Goal: Task Accomplishment & Management: Manage account settings

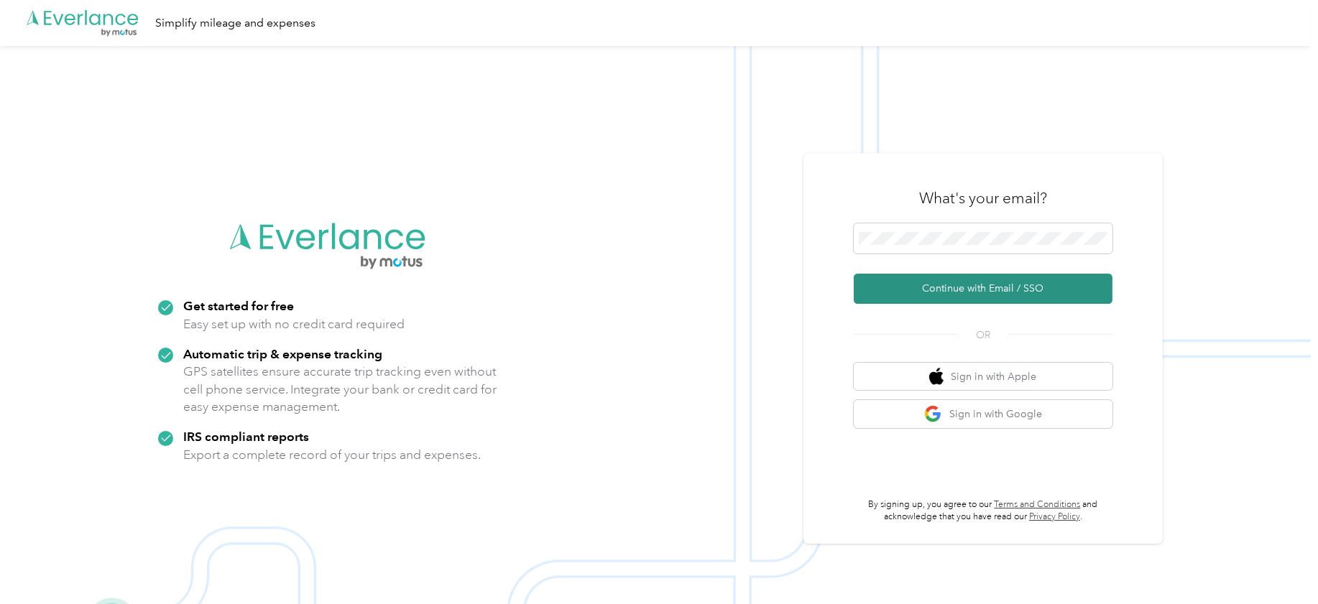
click at [926, 292] on button "Continue with Email / SSO" at bounding box center [983, 289] width 259 height 30
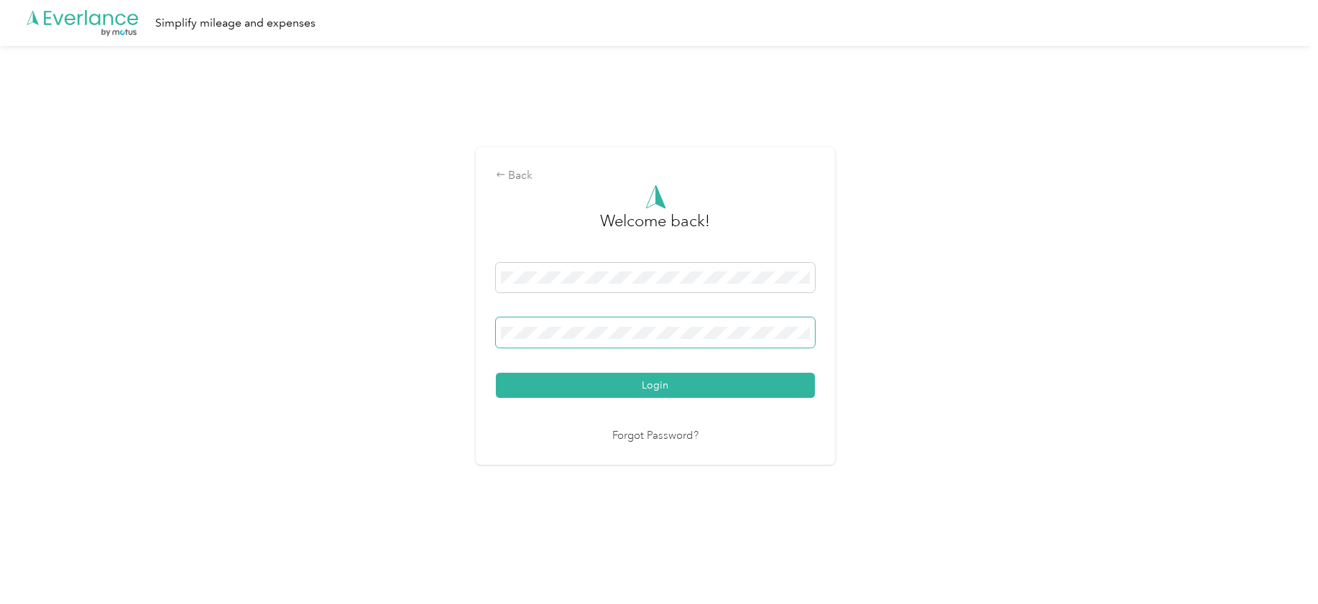
click at [496, 373] on button "Login" at bounding box center [655, 385] width 319 height 25
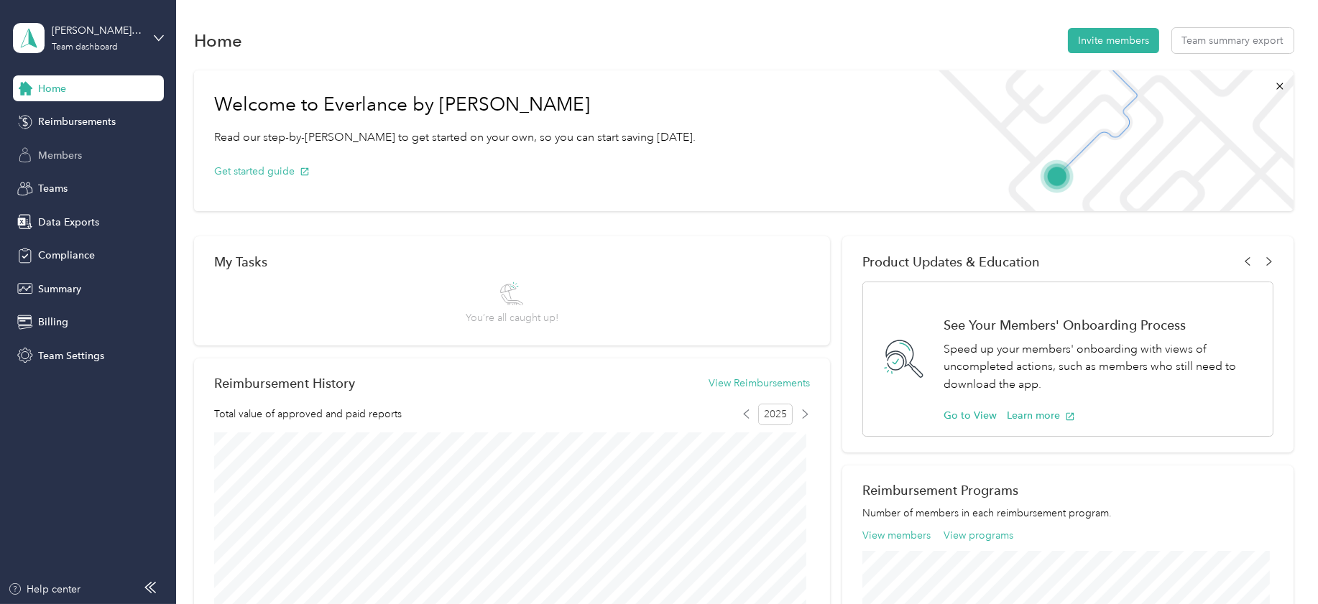
click at [76, 152] on span "Members" at bounding box center [60, 155] width 44 height 15
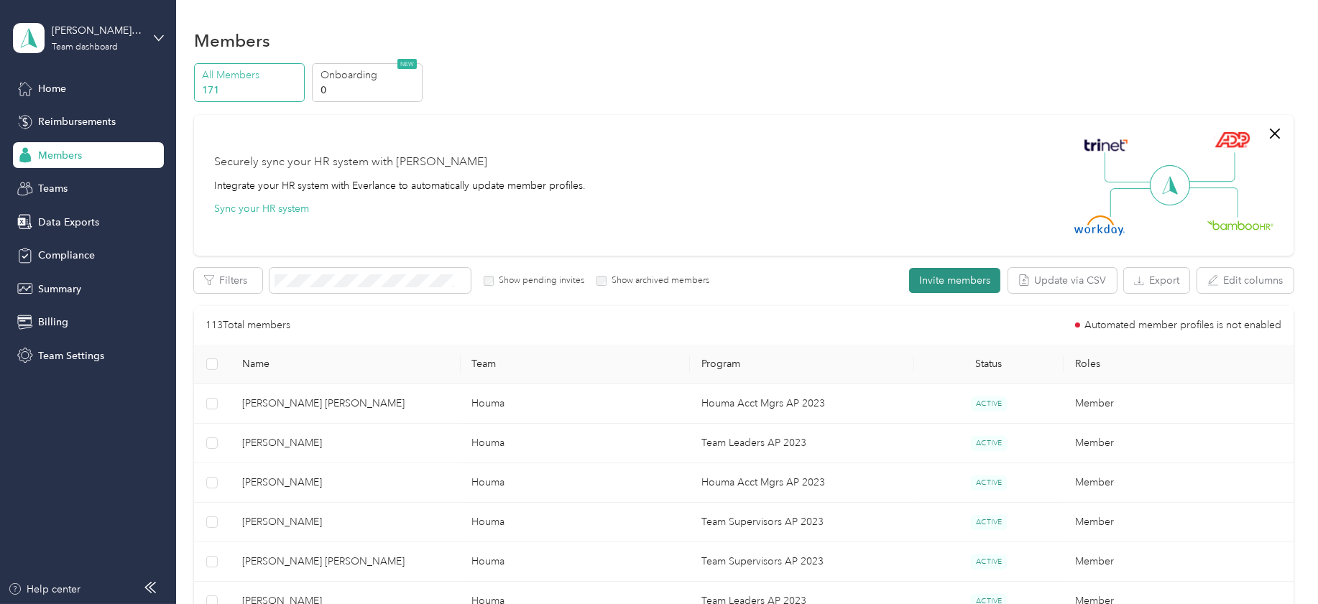
click at [928, 280] on button "Invite members" at bounding box center [954, 280] width 91 height 25
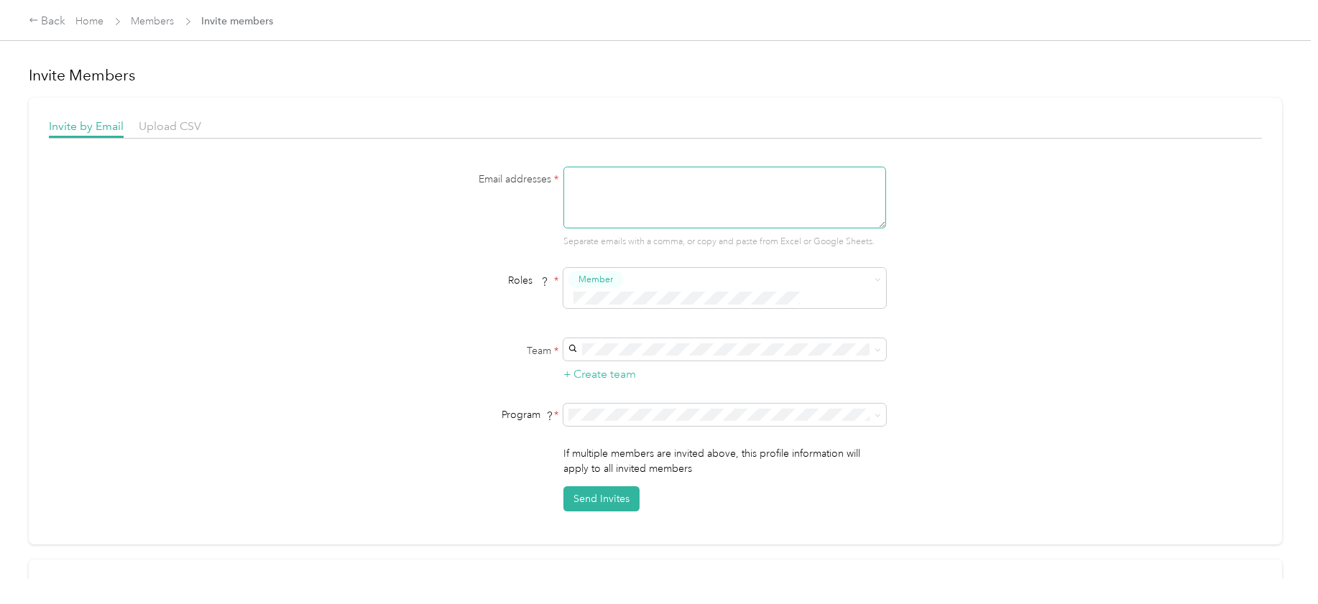
click at [570, 176] on textarea at bounding box center [724, 198] width 323 height 62
type textarea "[EMAIL_ADDRESS][DOMAIN_NAME]"
click at [615, 279] on button "Member" at bounding box center [595, 280] width 55 height 18
click at [614, 305] on span "Member" at bounding box center [597, 303] width 34 height 13
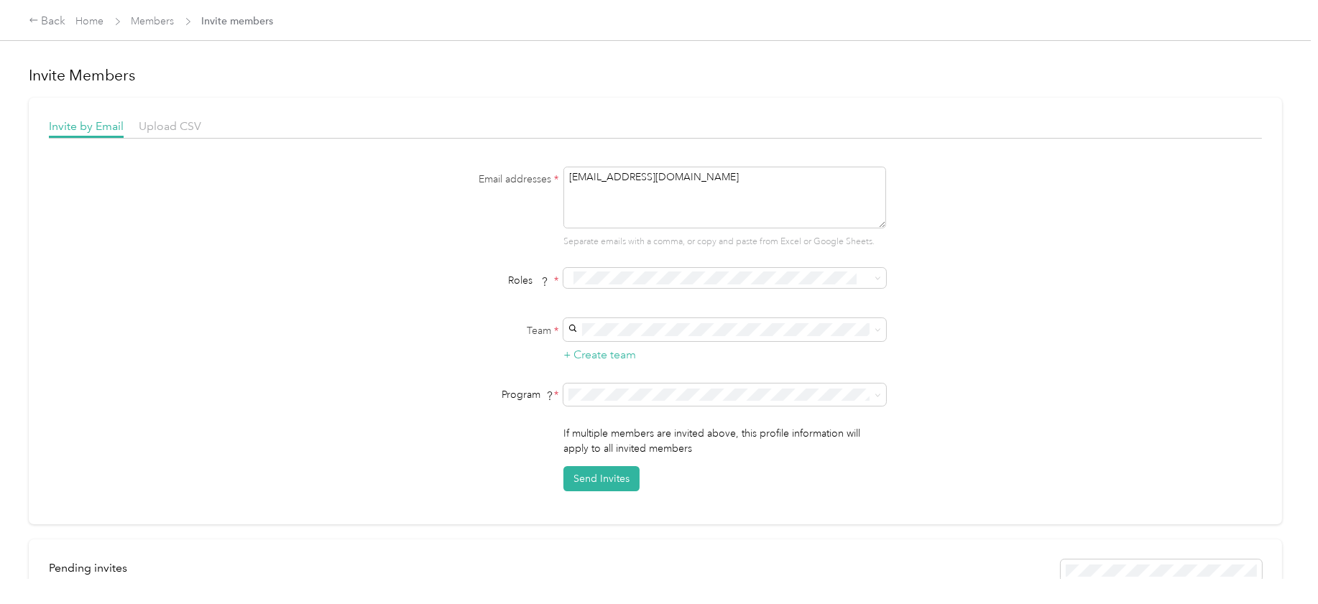
click at [601, 398] on div "Houma No managers" at bounding box center [721, 403] width 302 height 33
click at [601, 288] on span "Houma Acct Mgrs AP 2023 (FAVR)" at bounding box center [648, 293] width 157 height 12
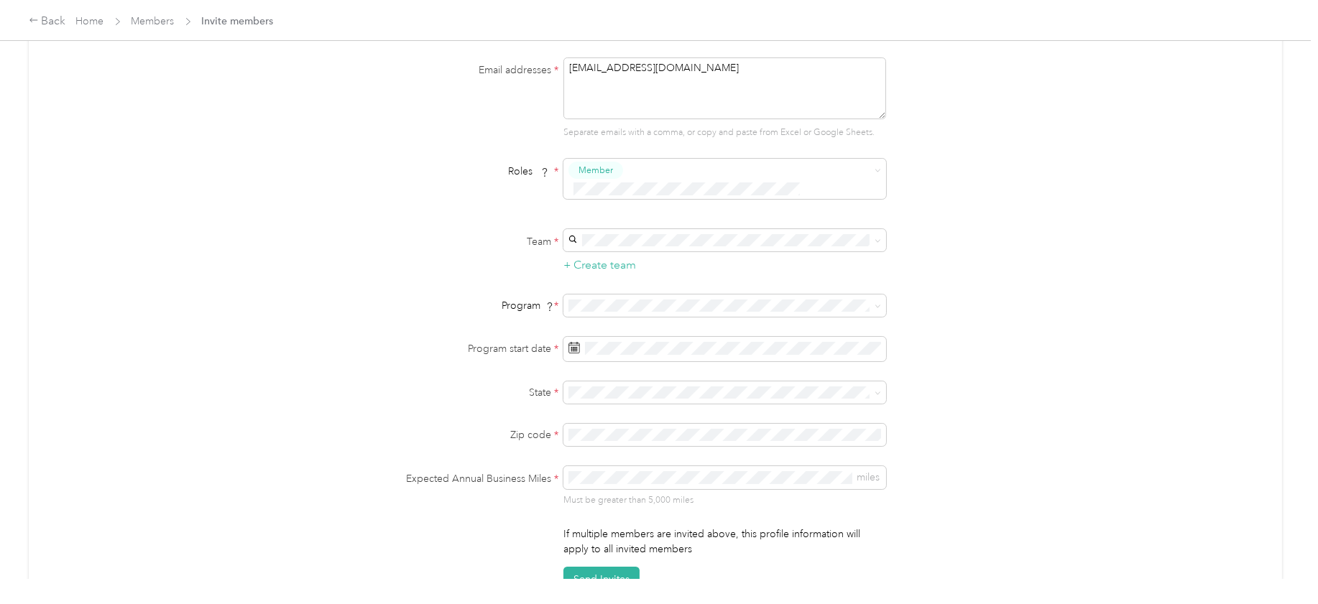
scroll to position [180, 0]
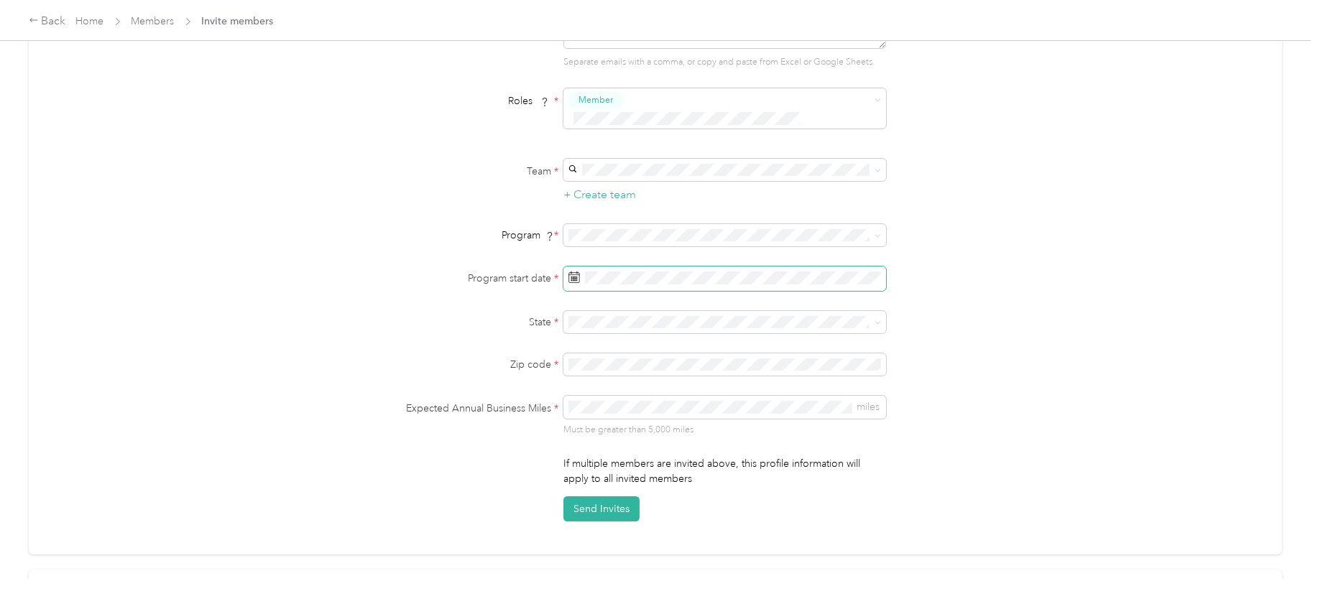
click at [571, 272] on icon at bounding box center [571, 273] width 1 height 2
click at [581, 267] on span at bounding box center [724, 279] width 323 height 24
click at [648, 387] on div "1" at bounding box center [651, 393] width 19 height 18
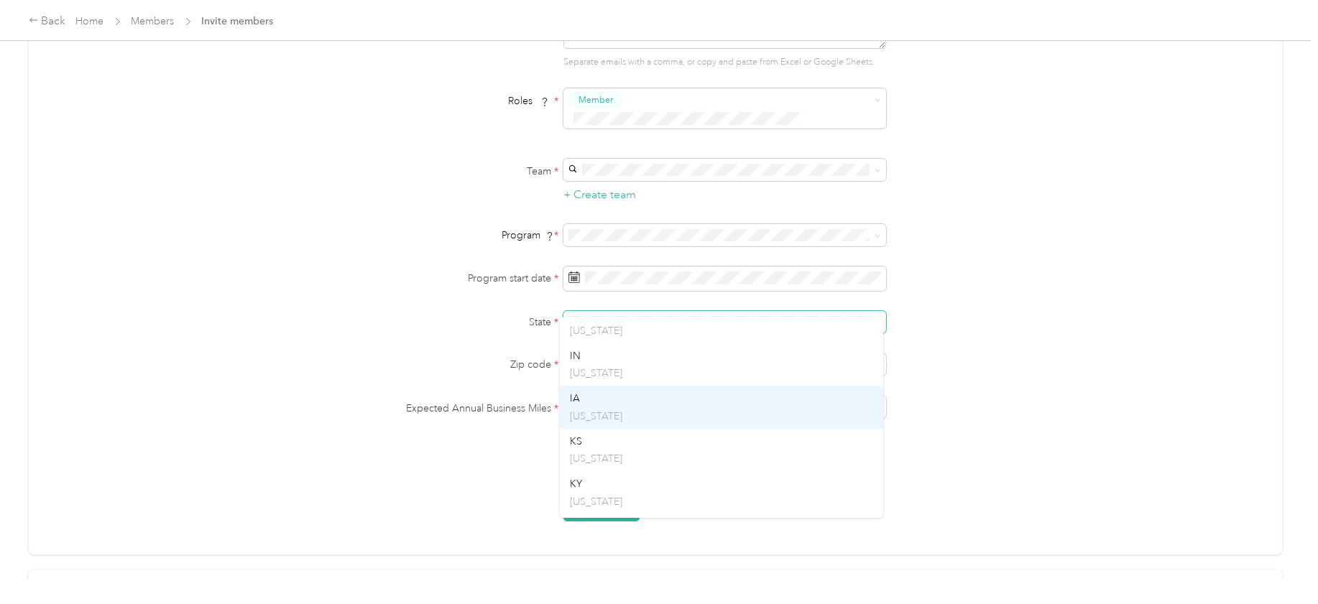
scroll to position [629, 0]
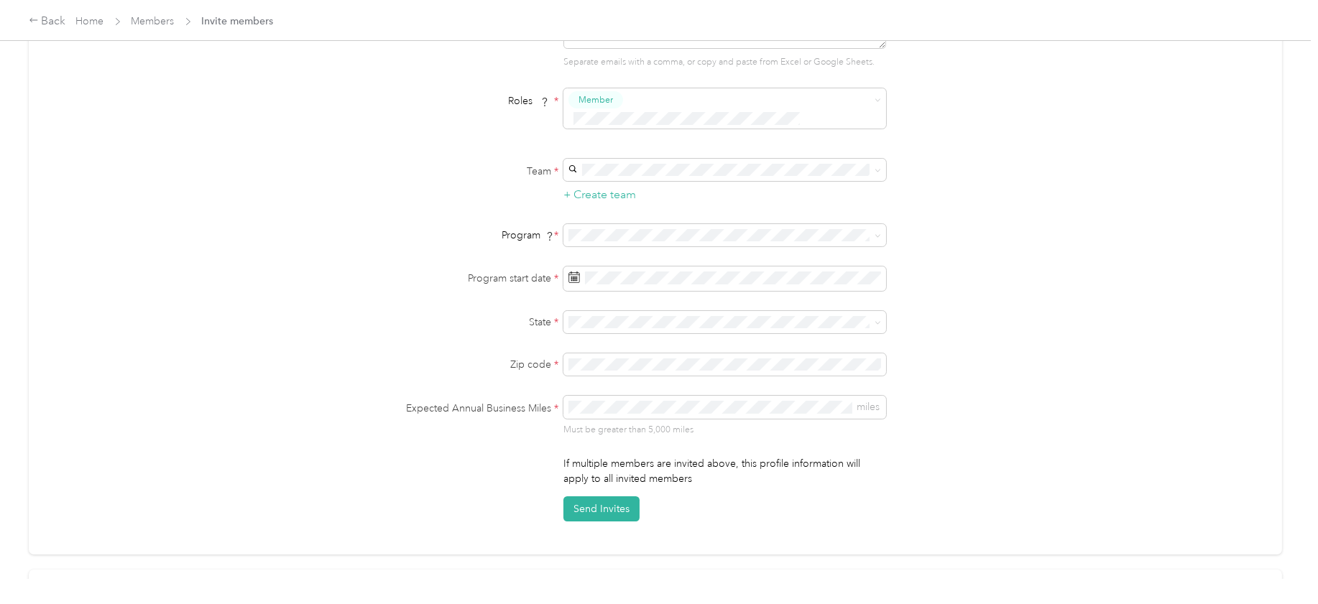
click at [576, 505] on div "LA [US_STATE]" at bounding box center [721, 515] width 302 height 33
click at [709, 496] on div "Send Invites" at bounding box center [724, 508] width 323 height 25
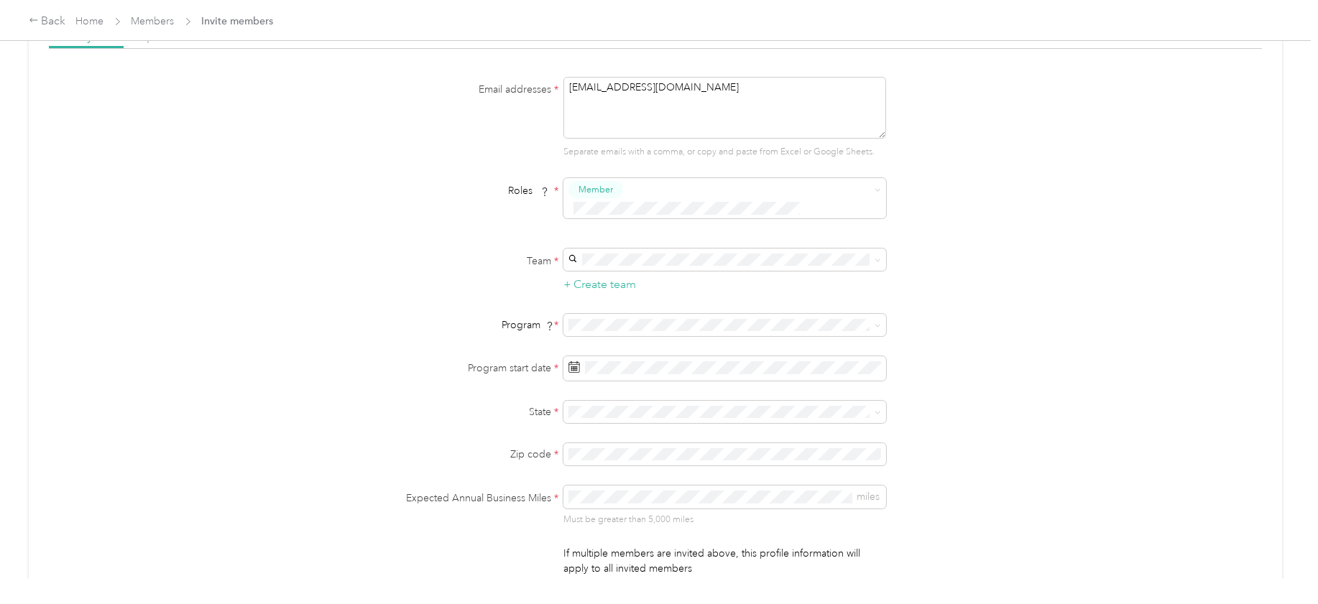
scroll to position [180, 0]
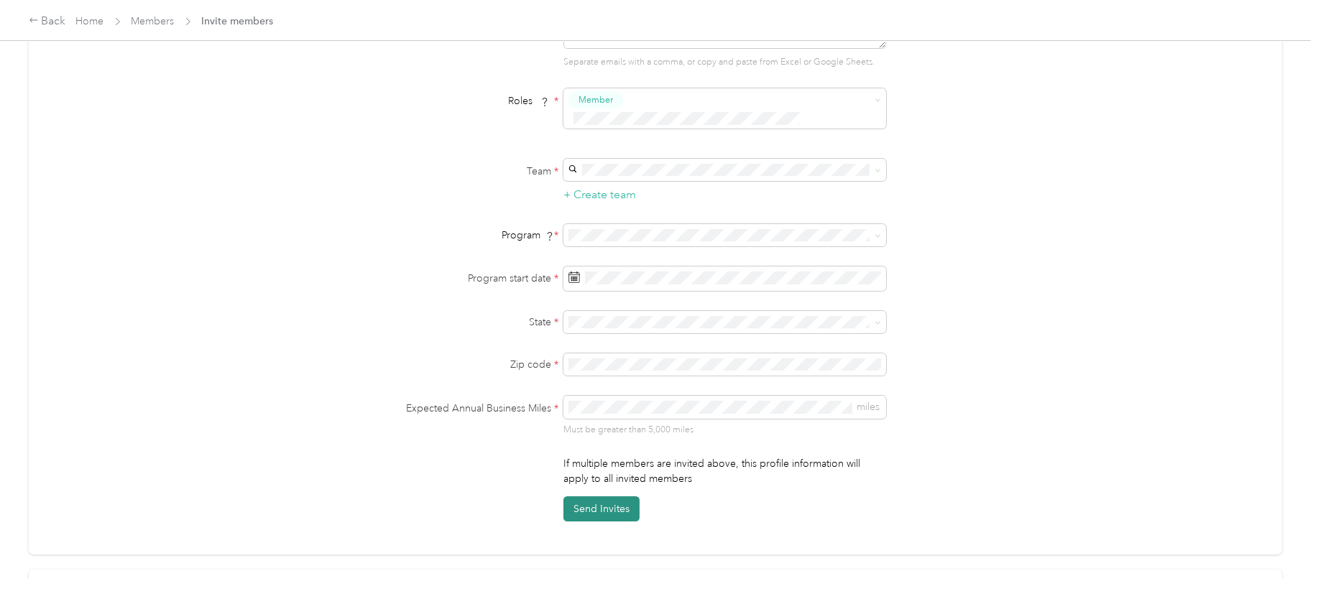
click at [605, 496] on button "Send Invites" at bounding box center [601, 508] width 76 height 25
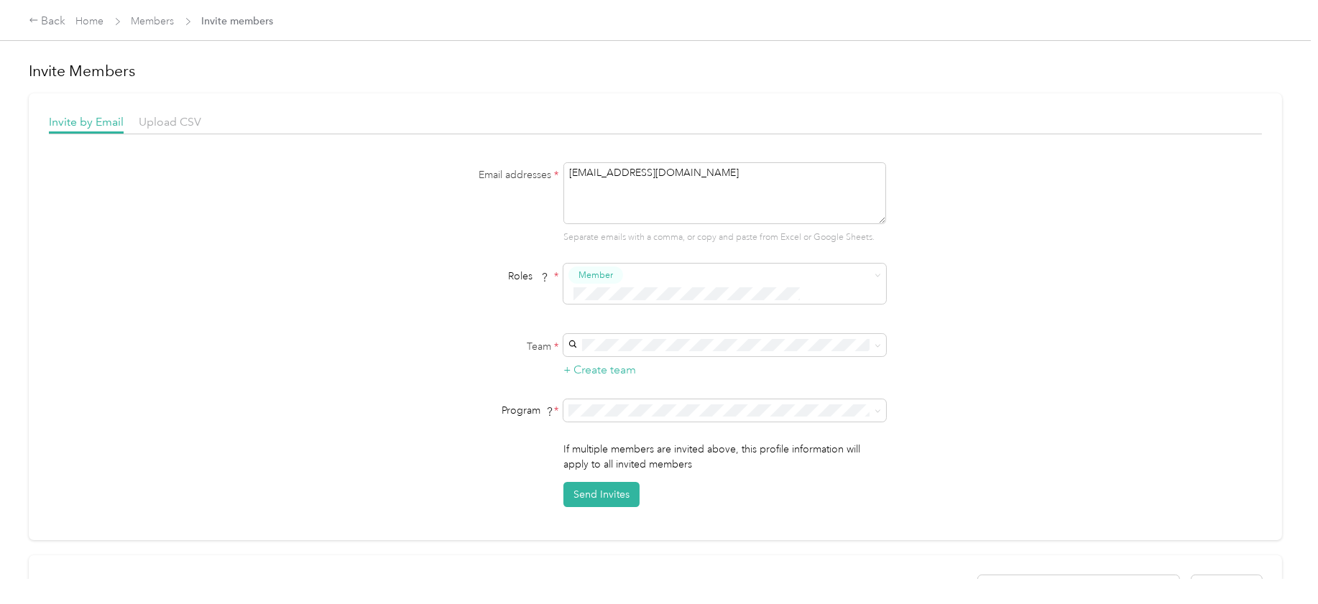
scroll to position [0, 0]
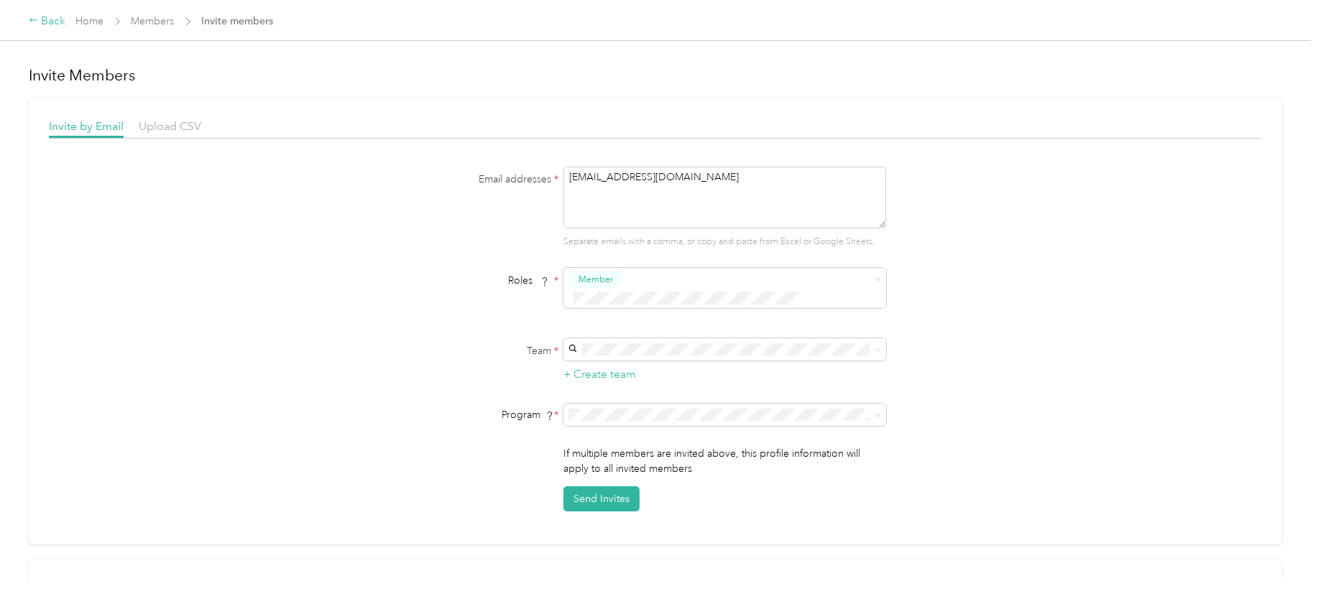
click at [55, 20] on div "Back" at bounding box center [47, 21] width 37 height 17
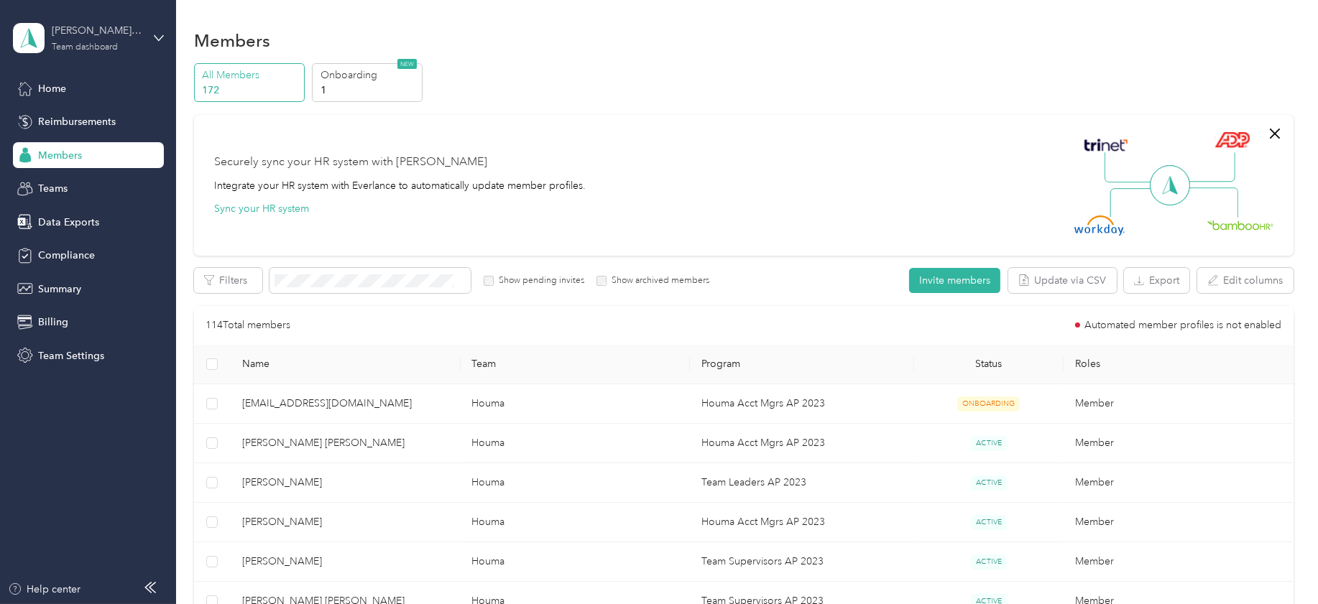
click at [70, 45] on div "Team dashboard" at bounding box center [85, 47] width 66 height 9
click at [6, 456] on aside "[PERSON_NAME] Beverage Company Team dashboard Home Reimbursements Members Teams…" at bounding box center [88, 302] width 176 height 604
click at [65, 124] on span "Reimbursements" at bounding box center [77, 121] width 78 height 15
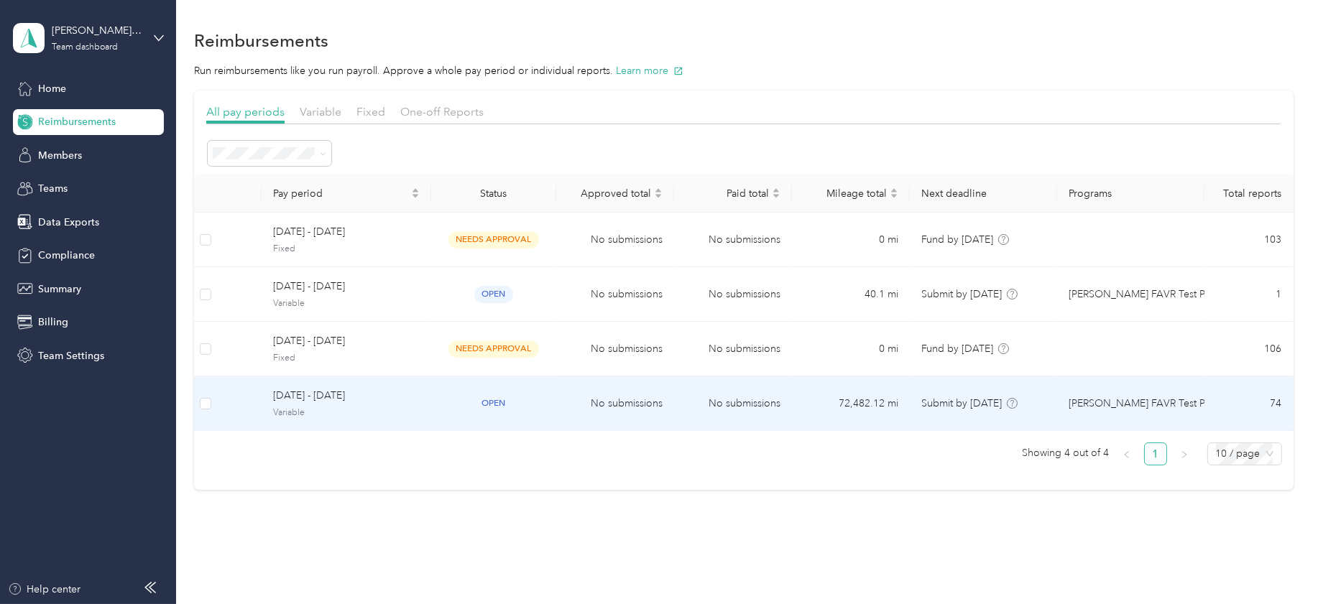
click at [307, 399] on span "[DATE] - [DATE]" at bounding box center [346, 396] width 147 height 16
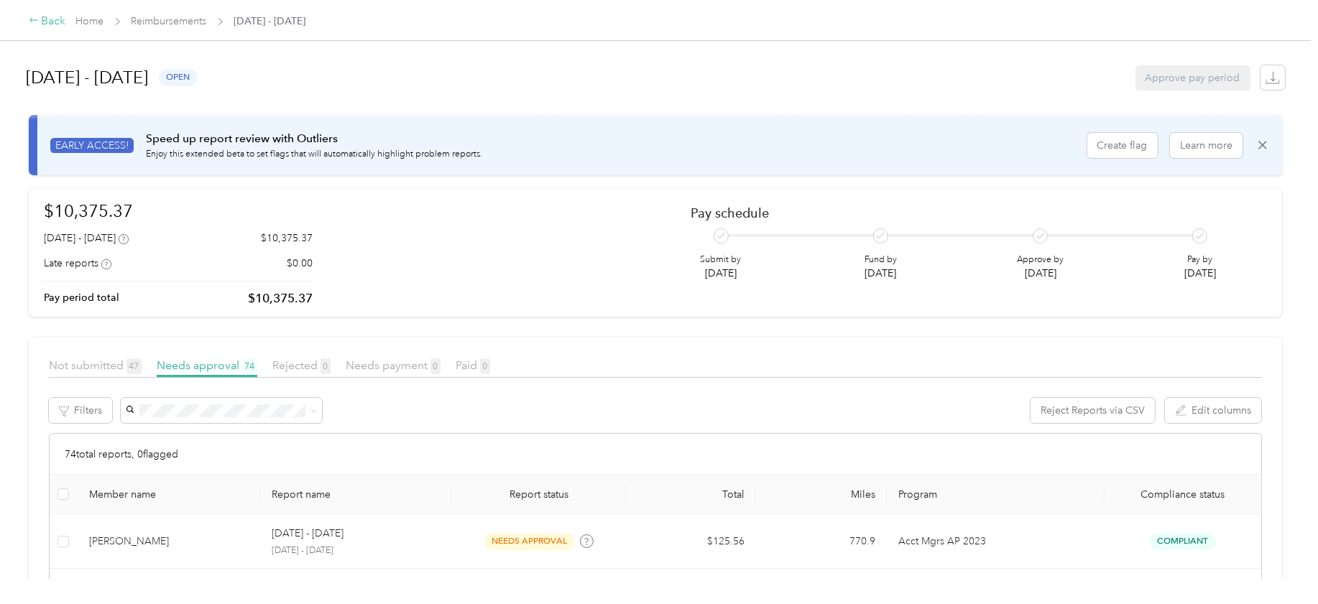
click at [57, 21] on div "Back" at bounding box center [47, 21] width 37 height 17
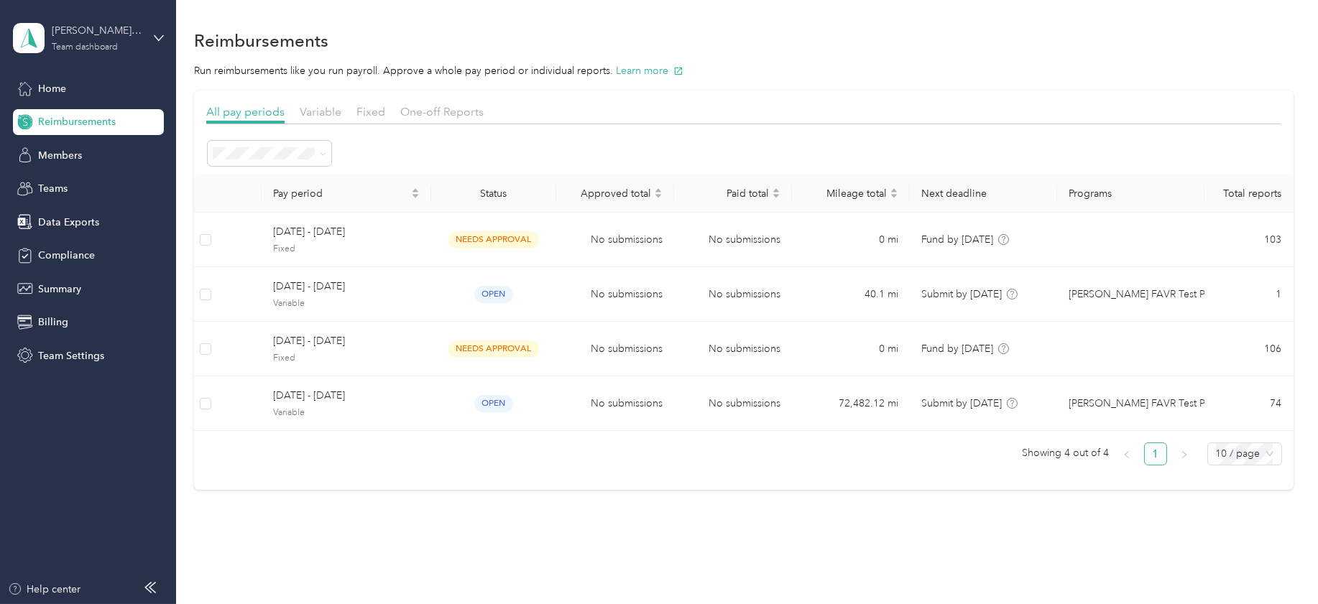
click at [83, 40] on div "[PERSON_NAME] Beverage Company Team dashboard" at bounding box center [97, 37] width 90 height 29
click at [63, 185] on div "Log out" at bounding box center [52, 182] width 55 height 15
